Goal: Information Seeking & Learning: Get advice/opinions

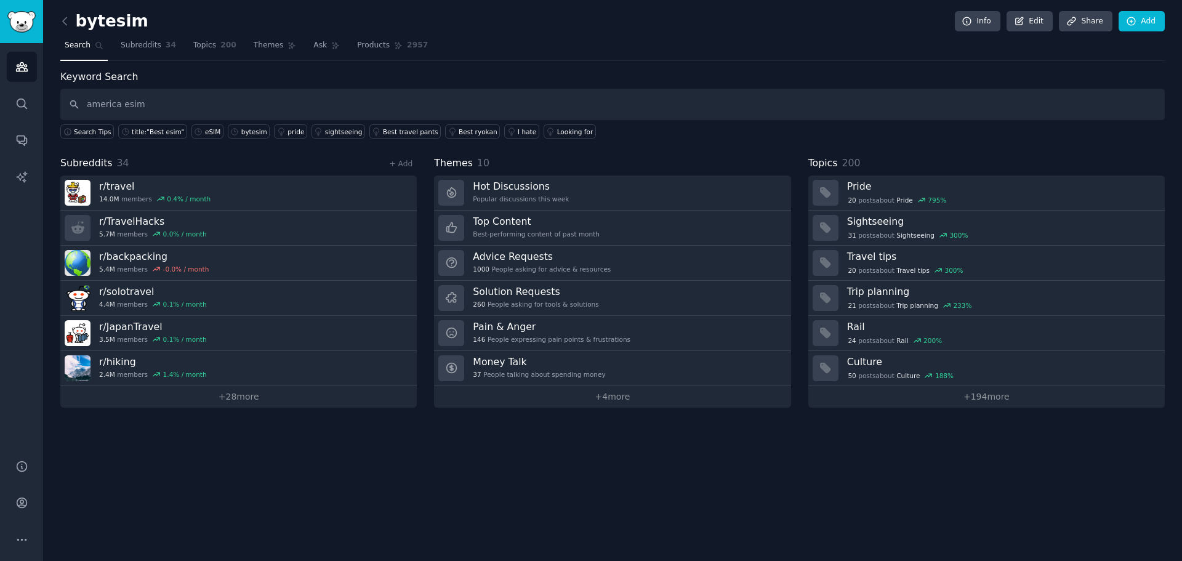
type input "america esim"
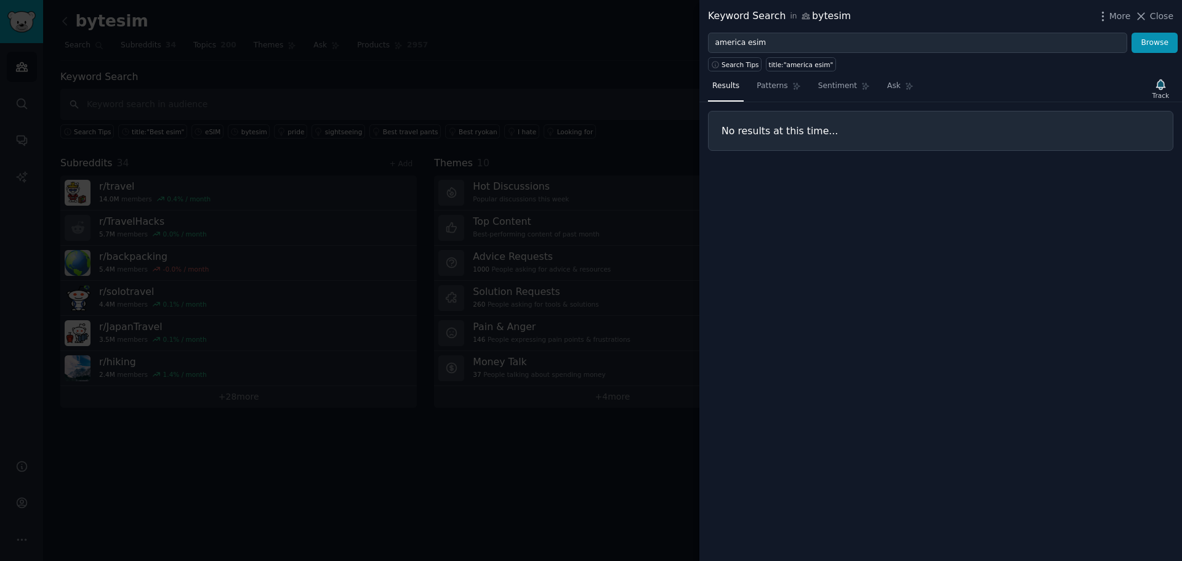
click at [586, 94] on div at bounding box center [591, 280] width 1182 height 561
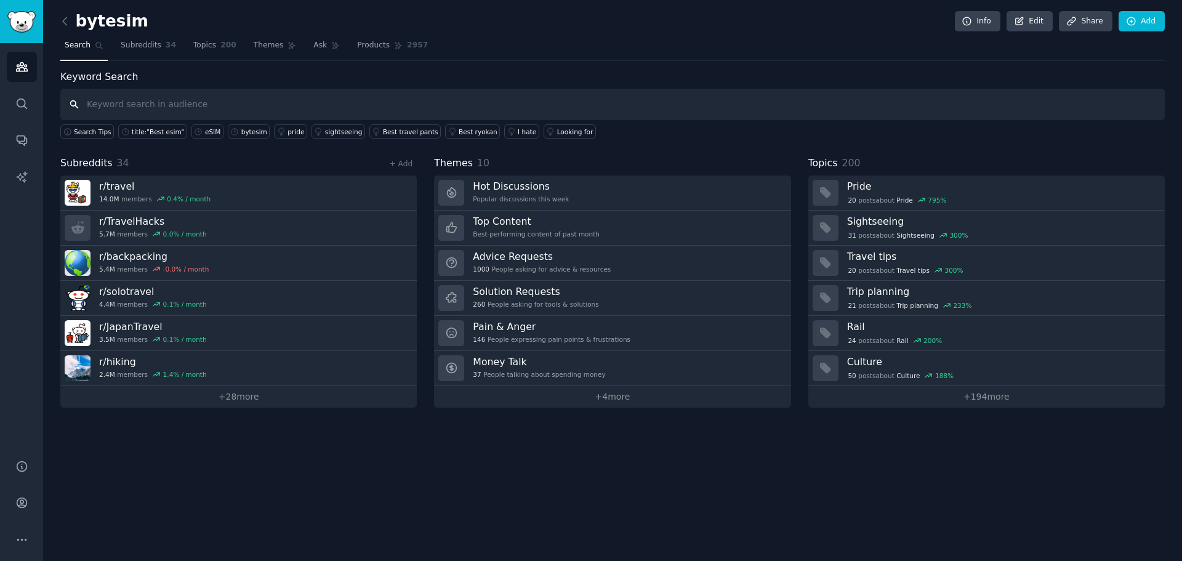
click at [175, 106] on input "text" at bounding box center [612, 104] width 1104 height 31
type input "esim"
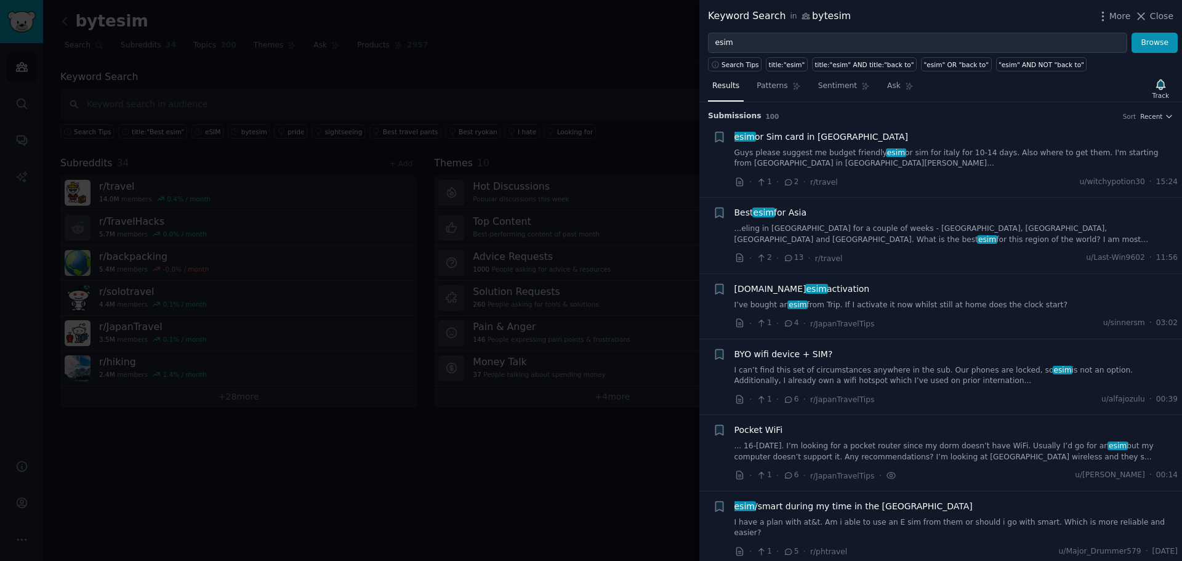
click at [797, 153] on link "Guys please suggest me budget friendly esim or sim for [GEOGRAPHIC_DATA] for 10…" at bounding box center [956, 159] width 444 height 22
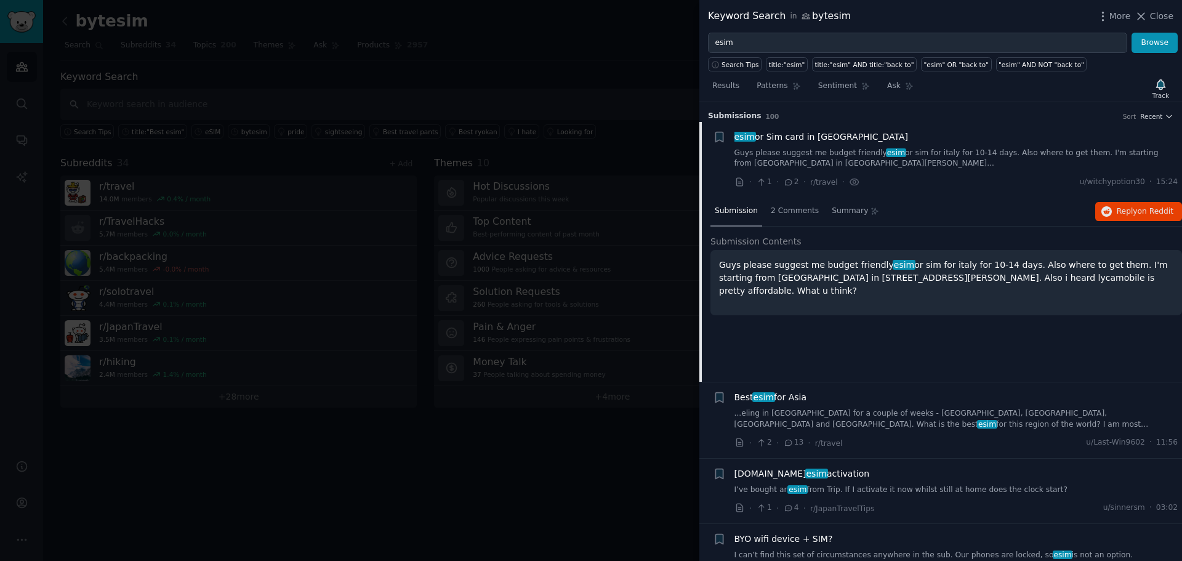
scroll to position [20, 0]
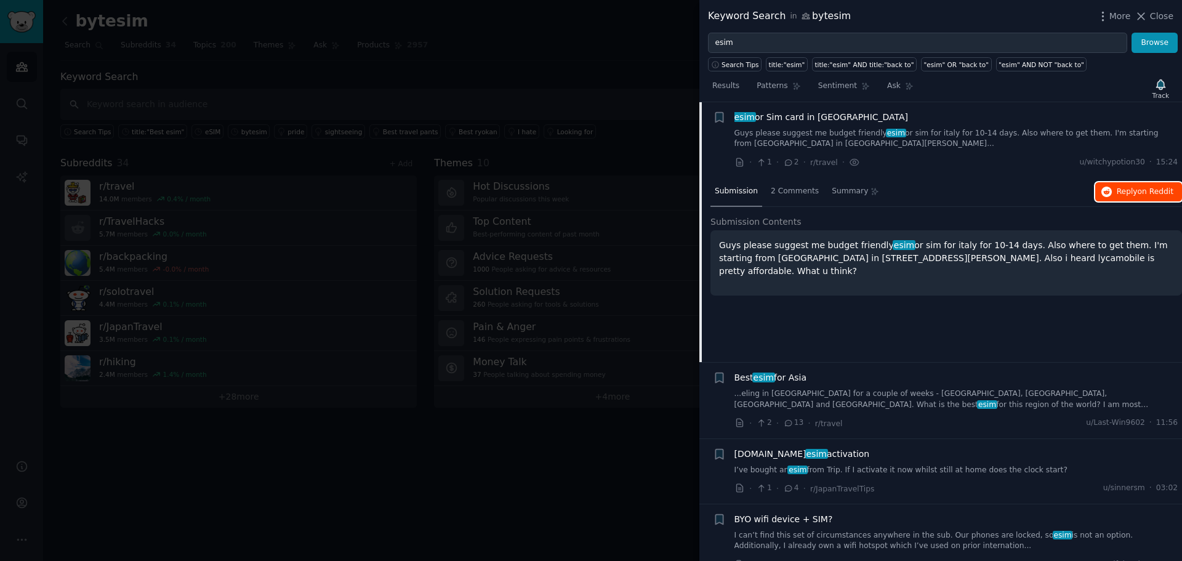
click at [1139, 189] on span "on Reddit" at bounding box center [1155, 191] width 36 height 9
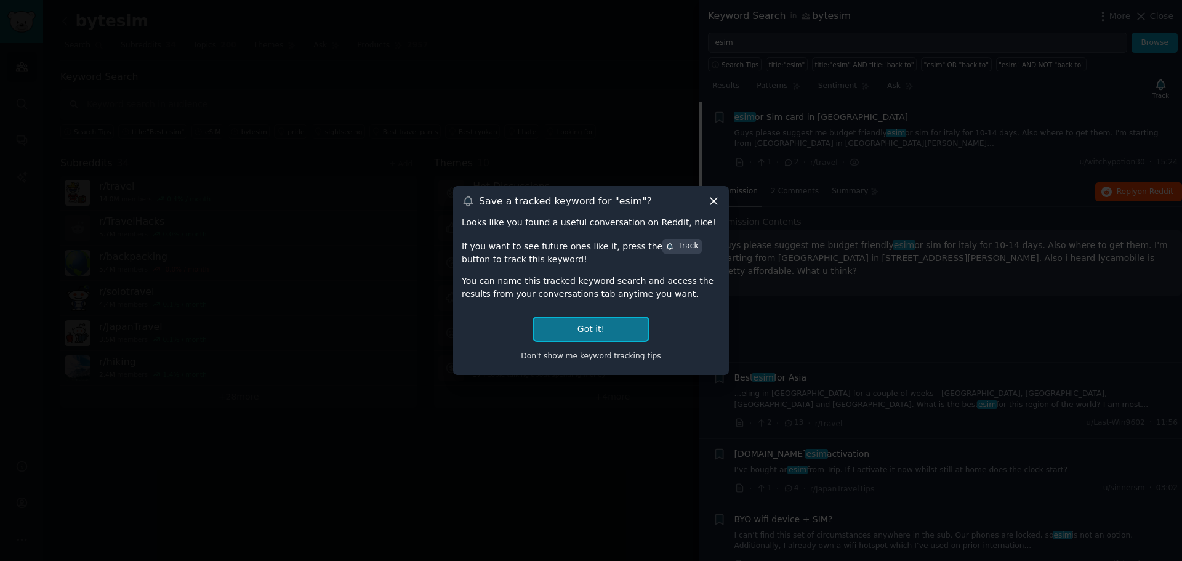
click at [617, 332] on button "Got it!" at bounding box center [591, 329] width 114 height 23
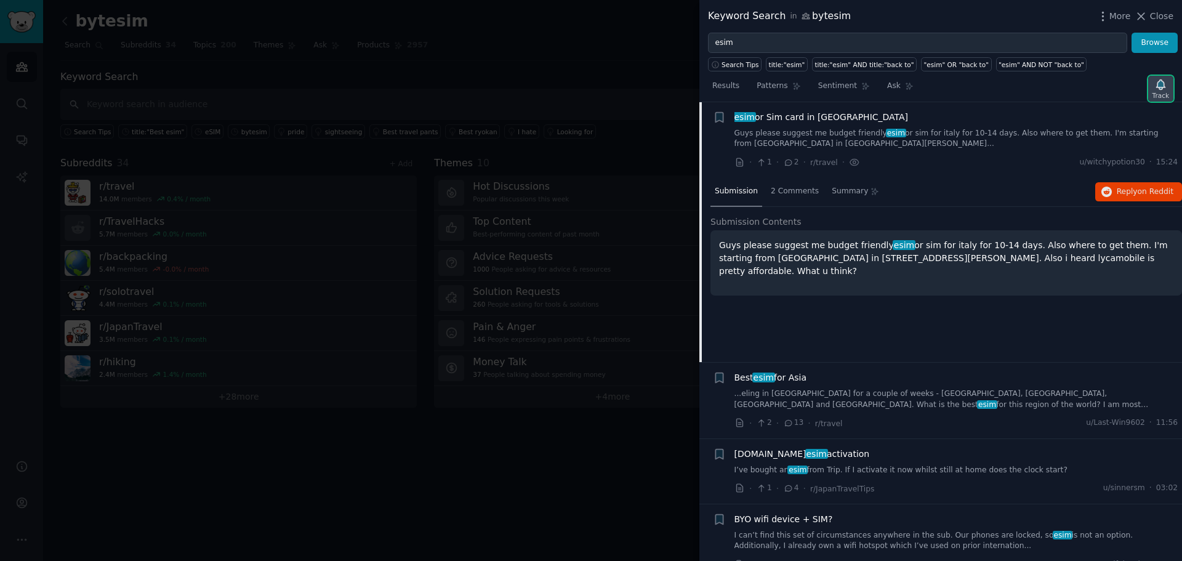
click at [1166, 90] on icon "button" at bounding box center [1160, 84] width 13 height 13
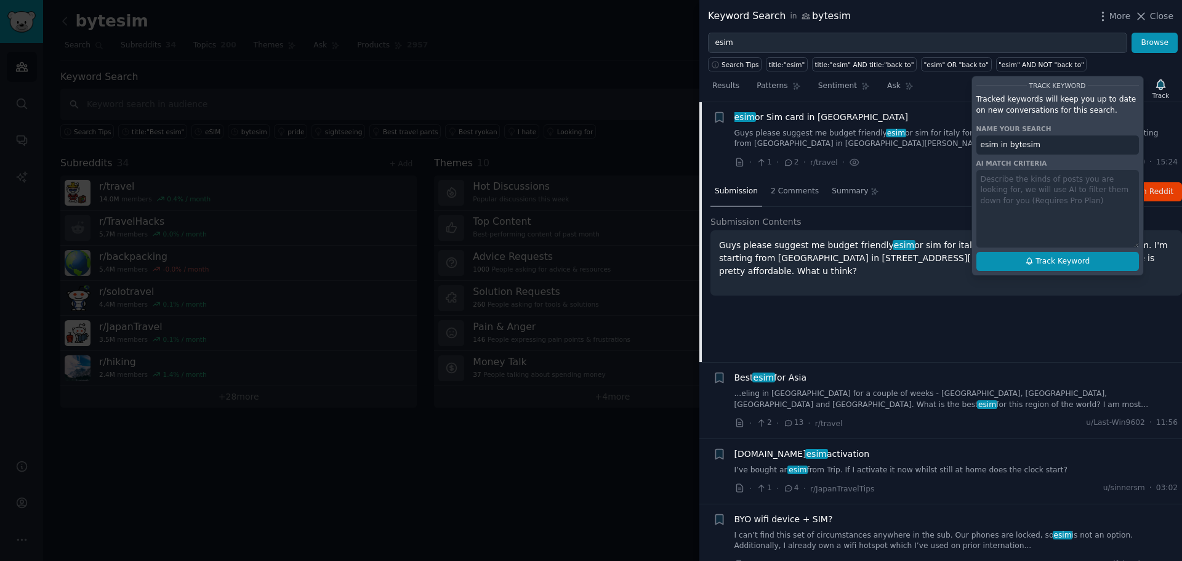
click at [1079, 258] on span "Track Keyword" at bounding box center [1062, 261] width 54 height 11
type input "esim in bytesim"
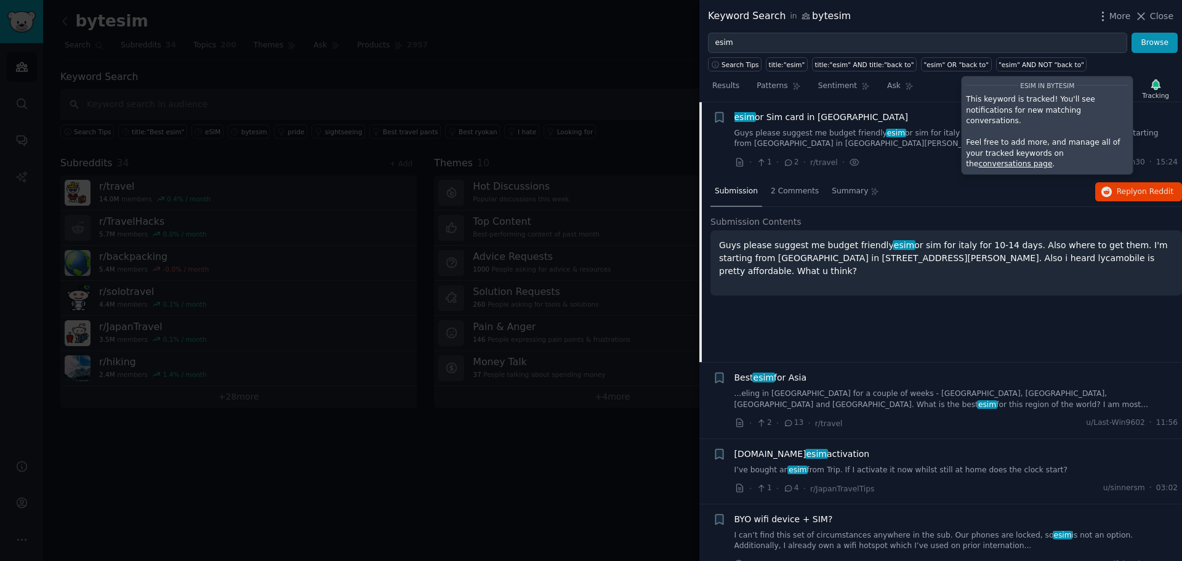
click at [1052, 159] on link "conversations page" at bounding box center [1015, 163] width 74 height 9
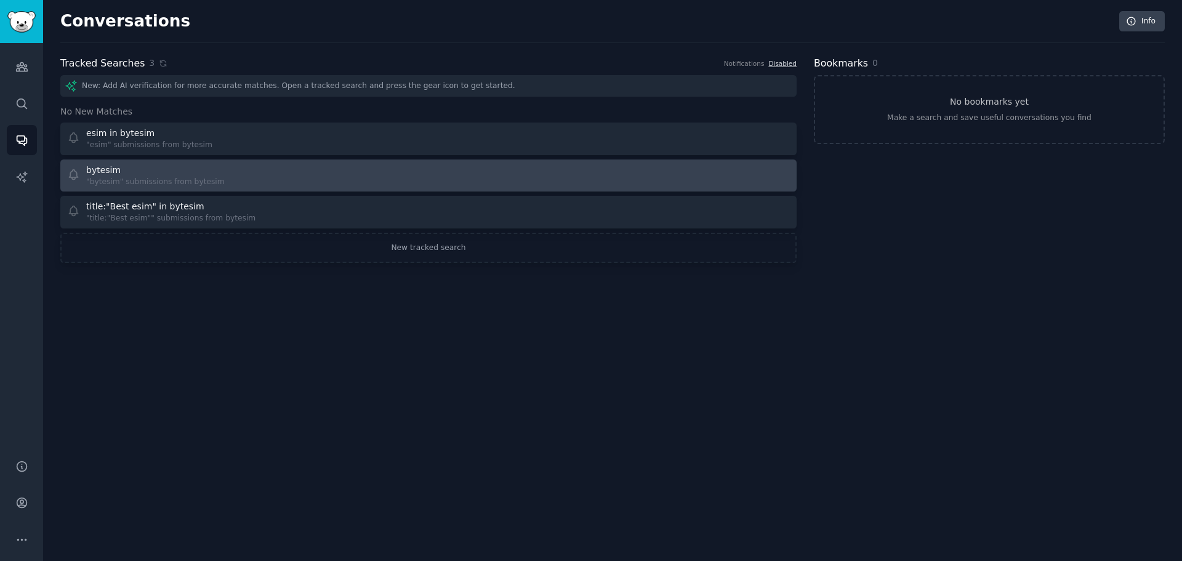
click at [279, 164] on div "bytesim "bytesim" submissions from bytesim" at bounding box center [243, 176] width 353 height 24
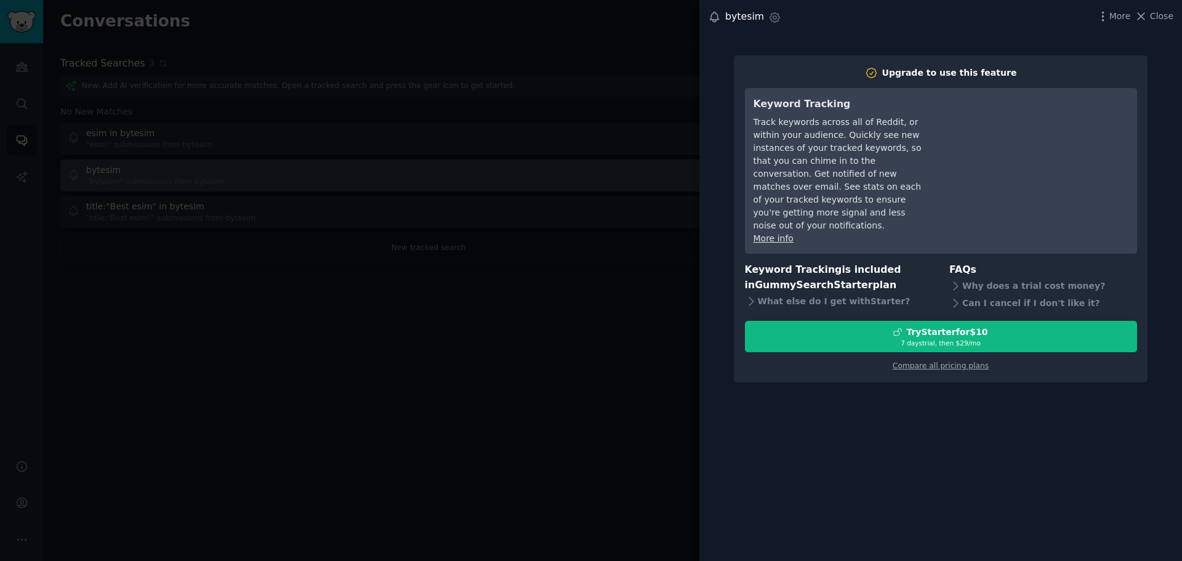
click at [279, 163] on div at bounding box center [591, 280] width 1182 height 561
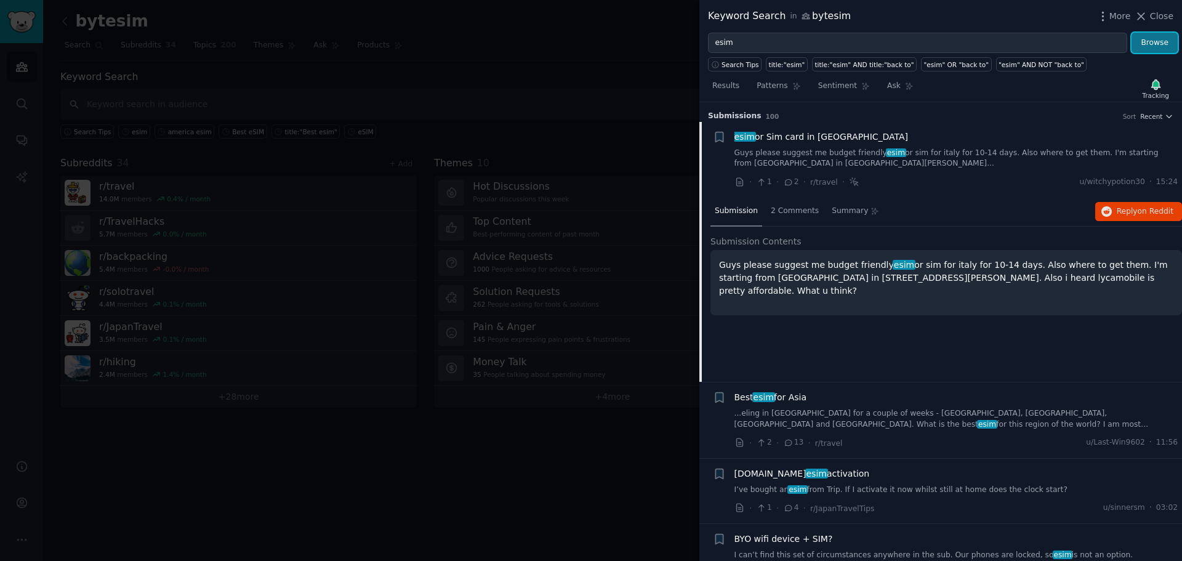
click at [1159, 47] on button "Browse" at bounding box center [1154, 43] width 46 height 21
click at [596, 492] on div at bounding box center [591, 280] width 1182 height 561
